Goal: Information Seeking & Learning: Learn about a topic

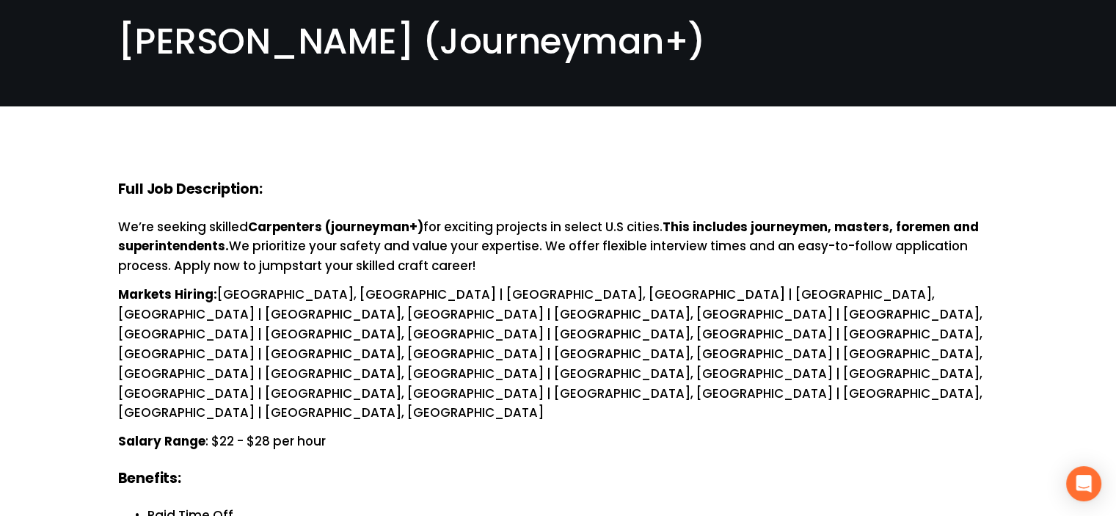
scroll to position [98, 0]
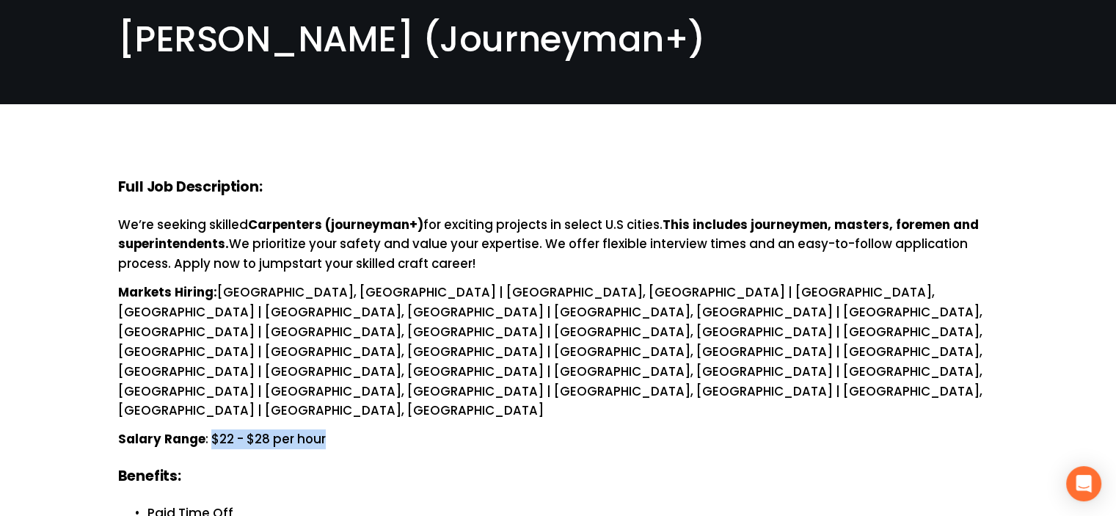
drag, startPoint x: 332, startPoint y: 313, endPoint x: 208, endPoint y: 307, distance: 124.1
click at [208, 429] on p "Salary Range : $22 - $28 per hour" at bounding box center [558, 439] width 880 height 20
copy p "$22 - $28 per hour"
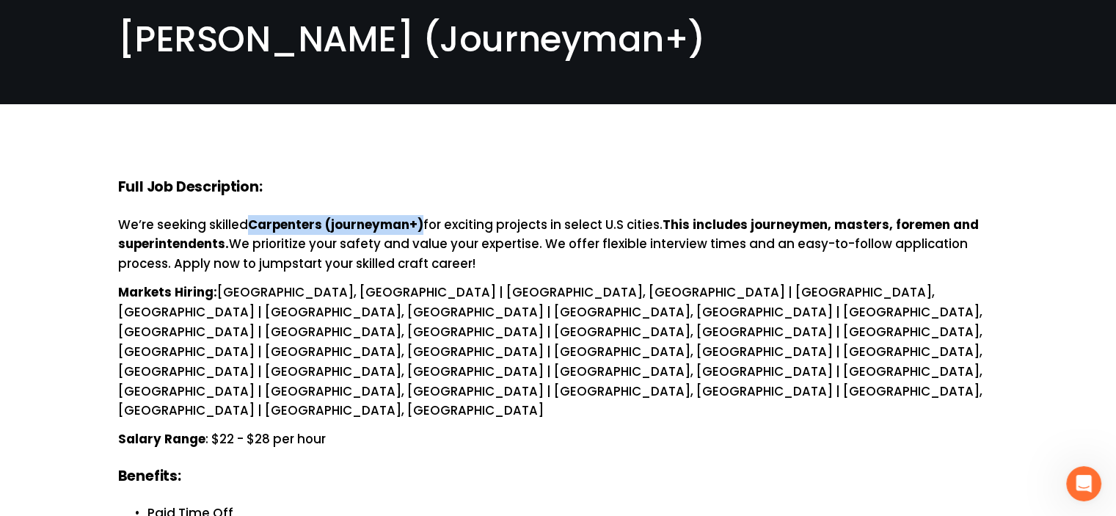
drag, startPoint x: 252, startPoint y: 190, endPoint x: 423, endPoint y: 193, distance: 170.9
click at [423, 216] on strong "Carpenters (journeyman+)" at bounding box center [335, 225] width 175 height 18
copy strong "Carpenters (journeyman+)"
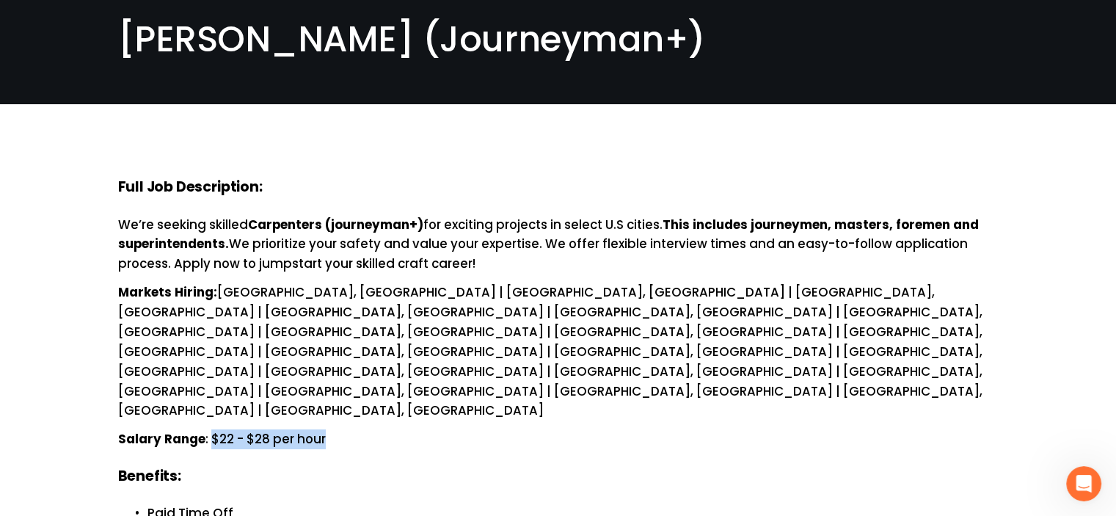
drag, startPoint x: 334, startPoint y: 307, endPoint x: 209, endPoint y: 309, distance: 124.7
click at [209, 429] on p "Salary Range : $22 - $28 per hour" at bounding box center [558, 439] width 880 height 20
copy p "$22 - $28 per hour"
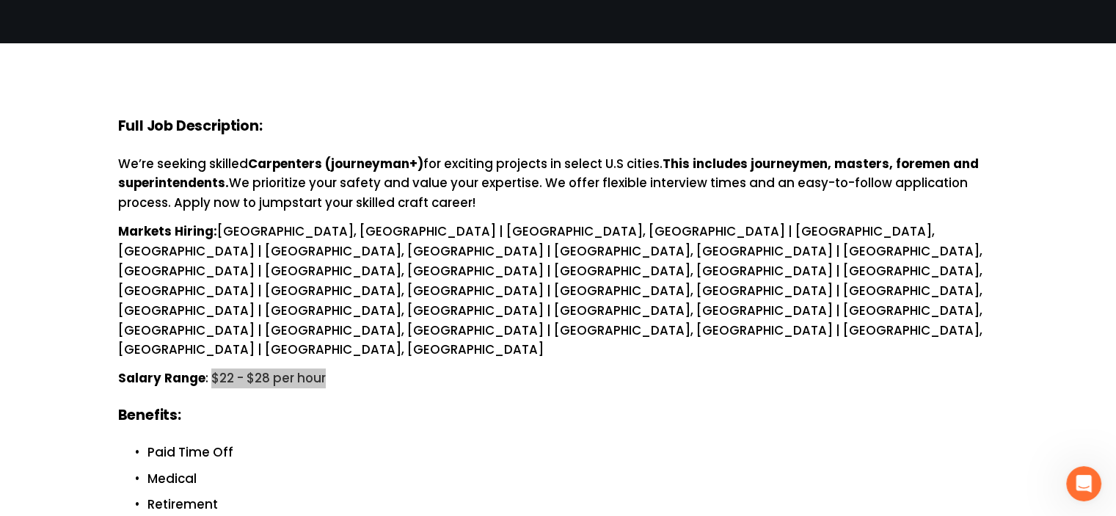
scroll to position [171, 0]
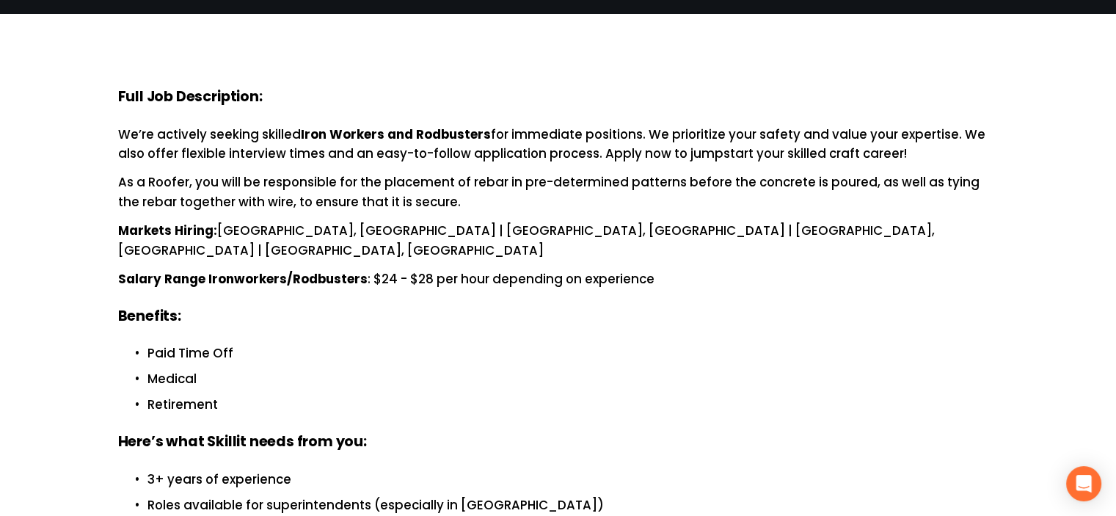
scroll to position [195, 0]
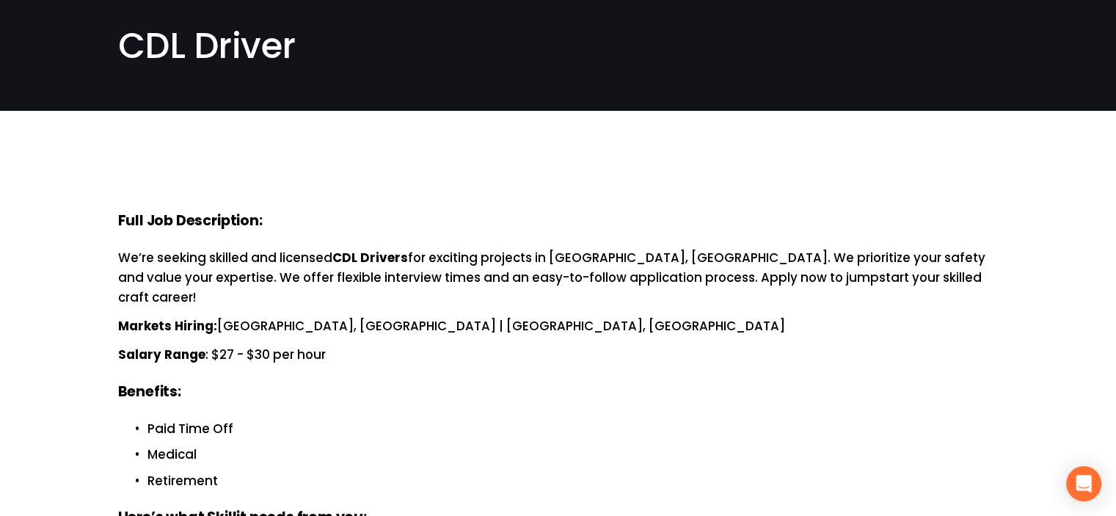
scroll to position [122, 0]
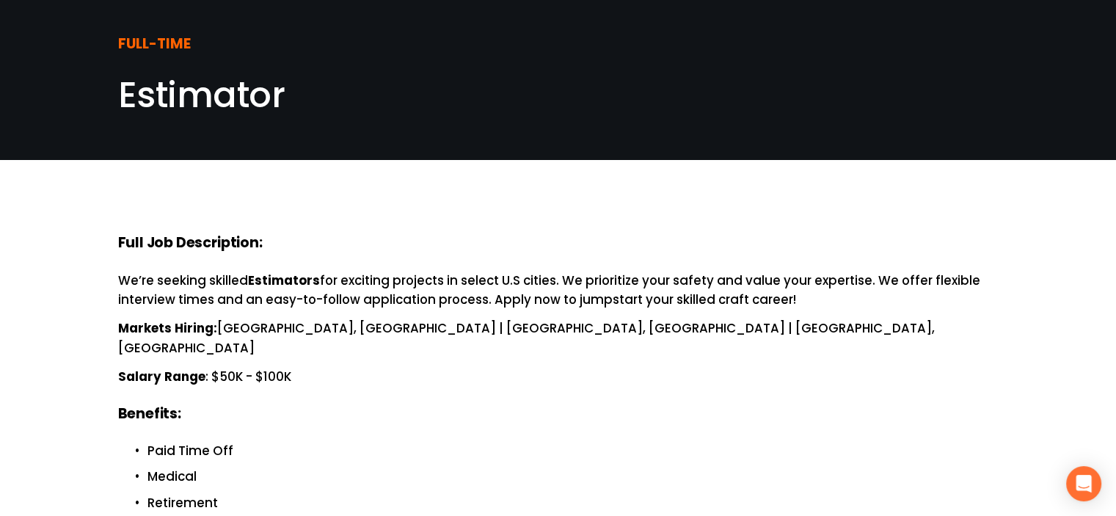
scroll to position [48, 0]
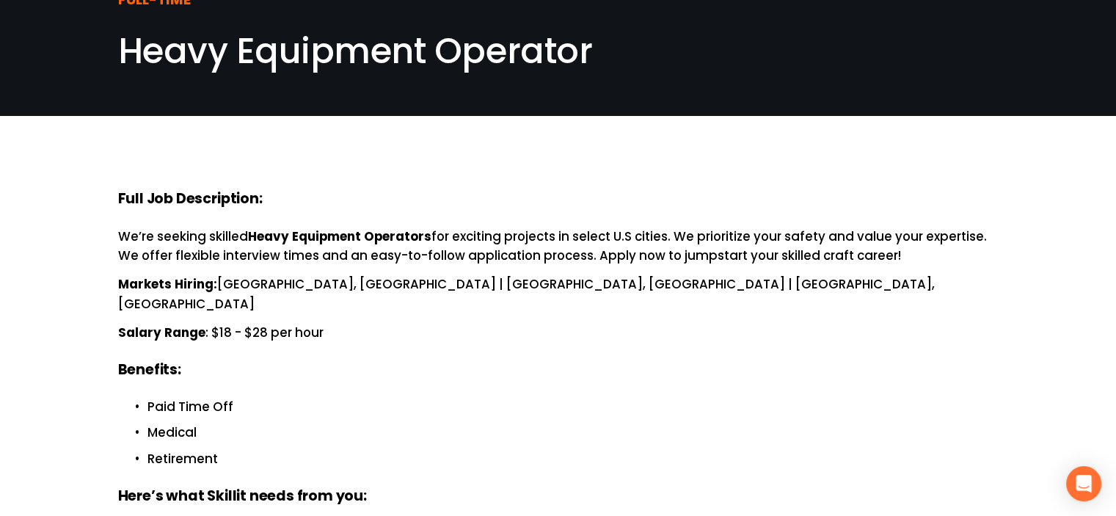
scroll to position [98, 0]
